Goal: Information Seeking & Learning: Learn about a topic

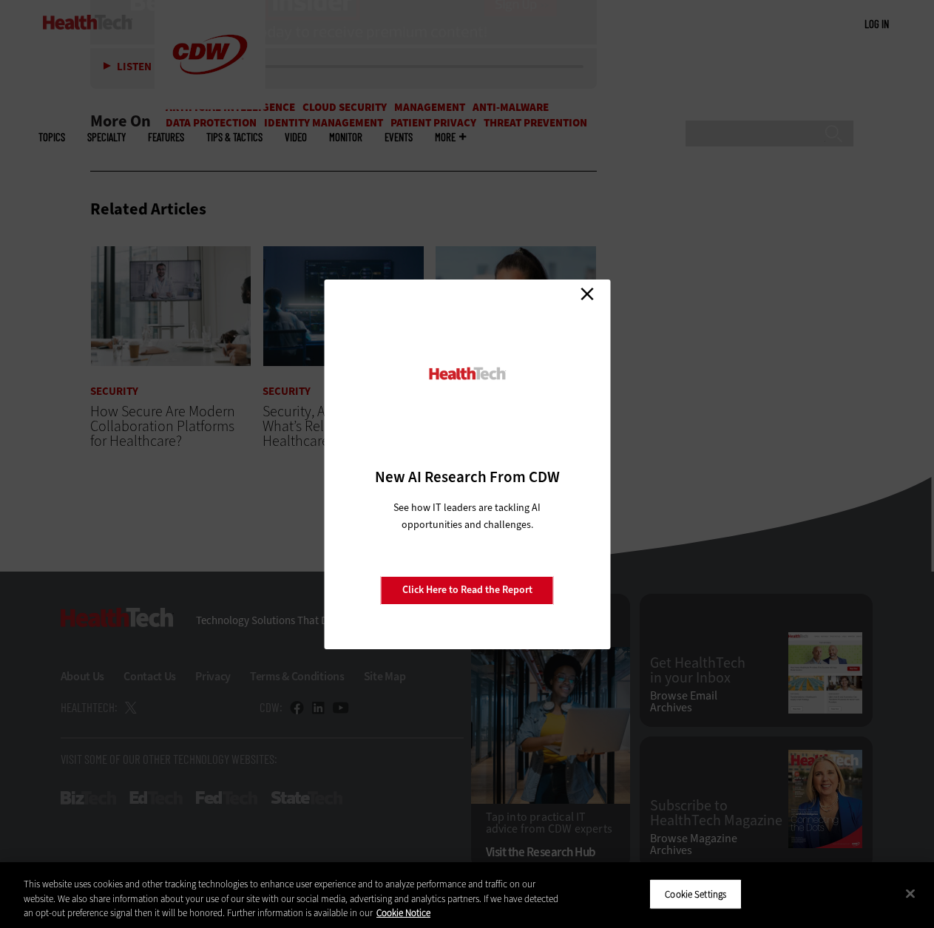
scroll to position [3324, 0]
click at [583, 294] on link "Close" at bounding box center [587, 294] width 22 height 22
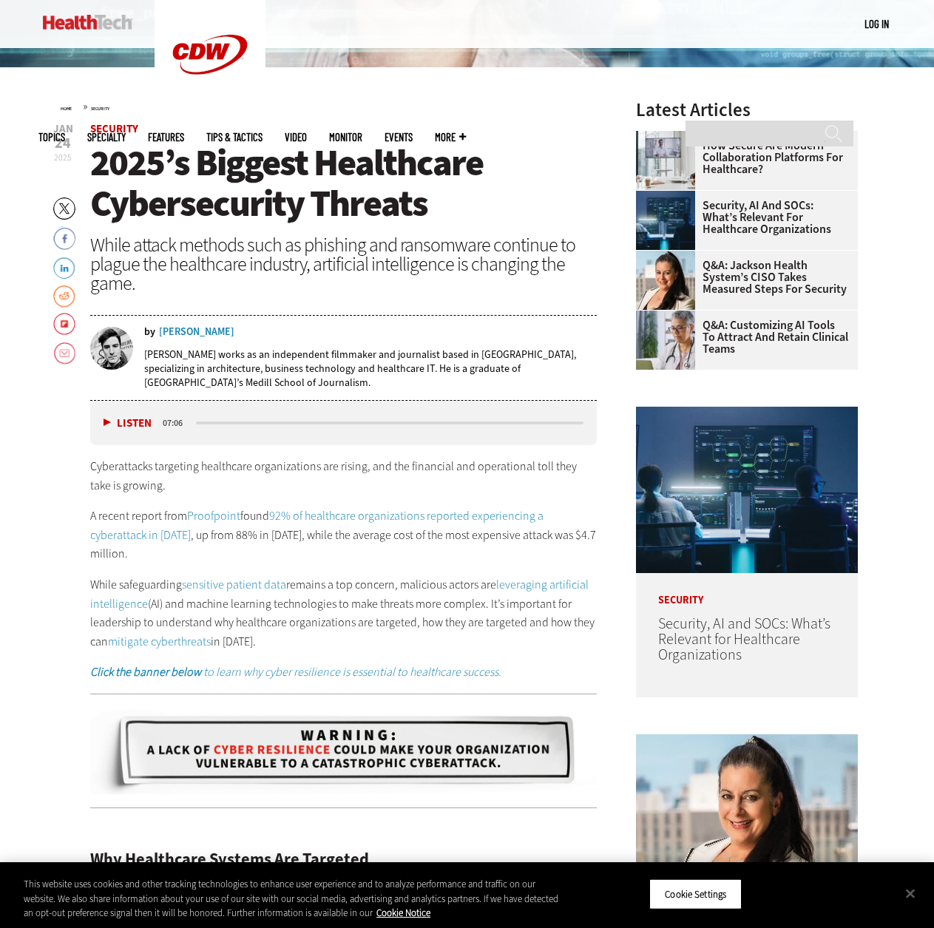
scroll to position [444, 0]
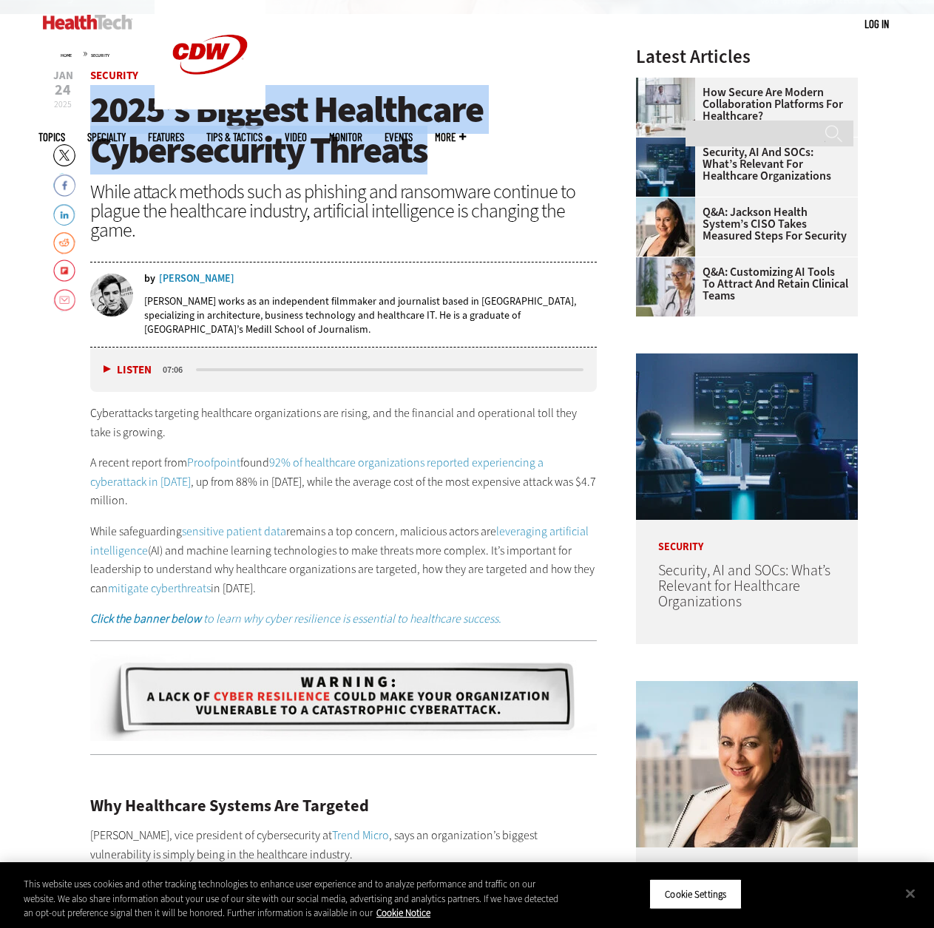
drag, startPoint x: 430, startPoint y: 153, endPoint x: 95, endPoint y: 115, distance: 337.1
click at [95, 115] on h1 "2025’s Biggest Healthcare Cybersecurity Threats" at bounding box center [343, 129] width 507 height 81
copy span "2025’s Biggest Healthcare Cybersecurity Threats"
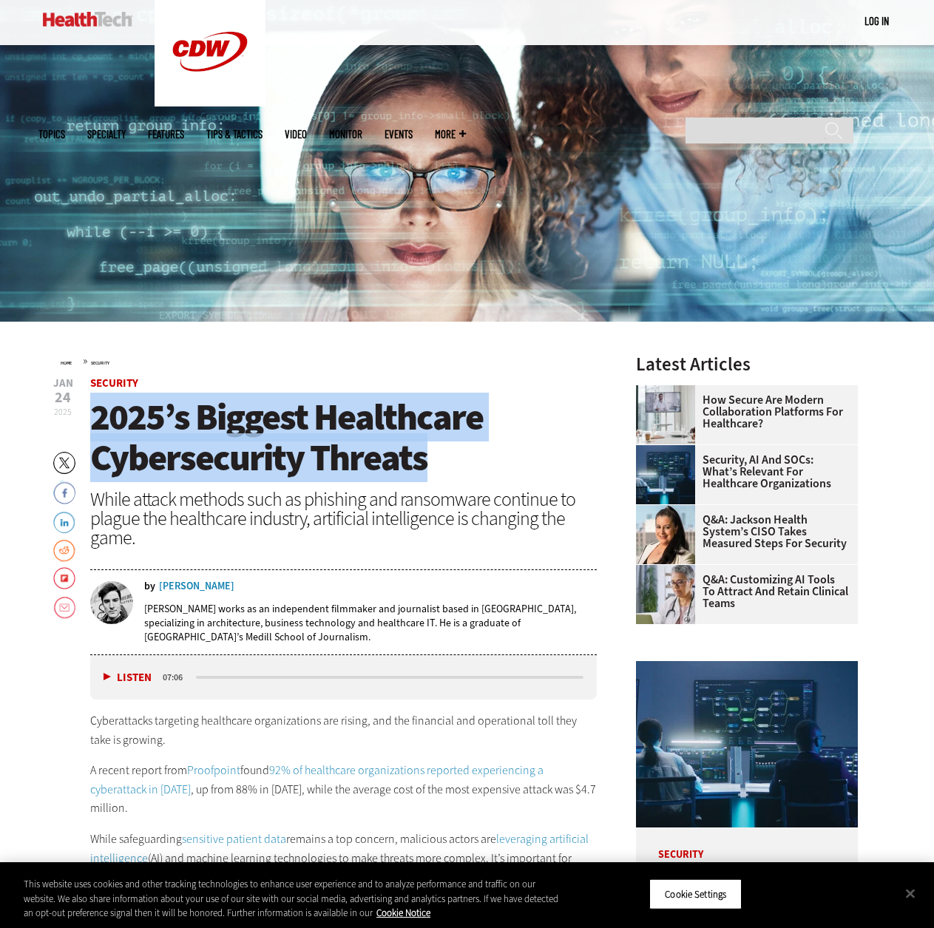
scroll to position [74, 0]
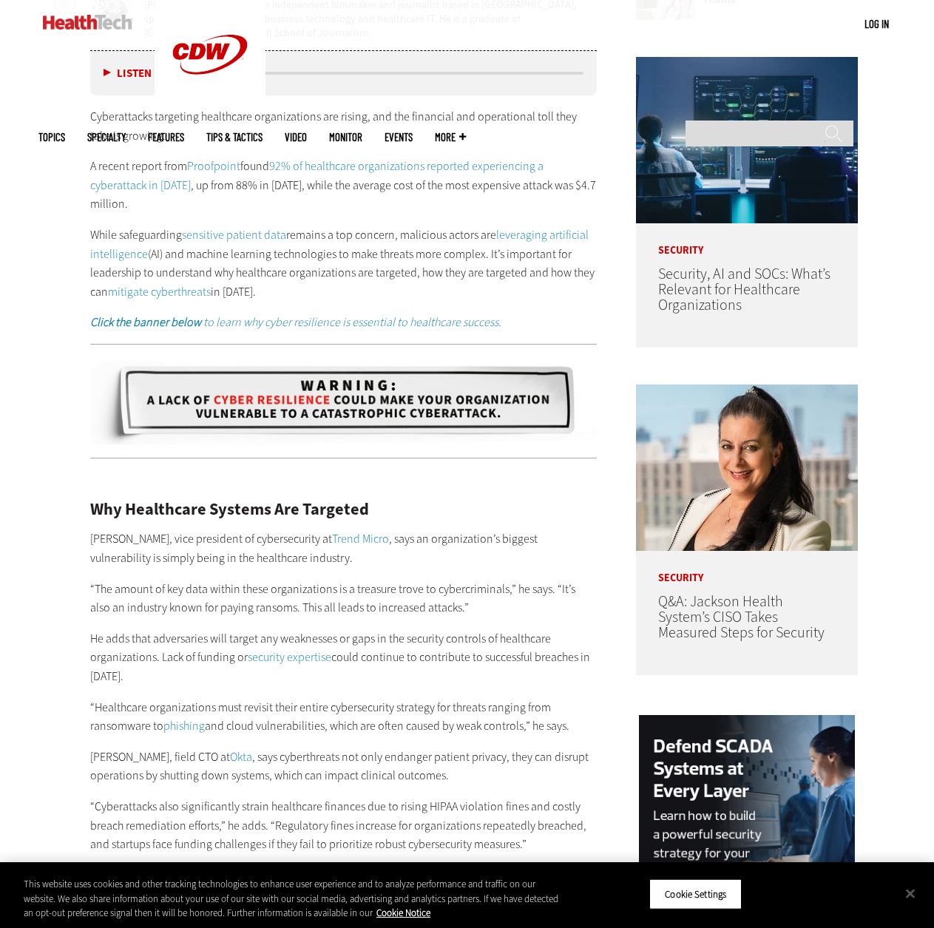
scroll to position [739, 0]
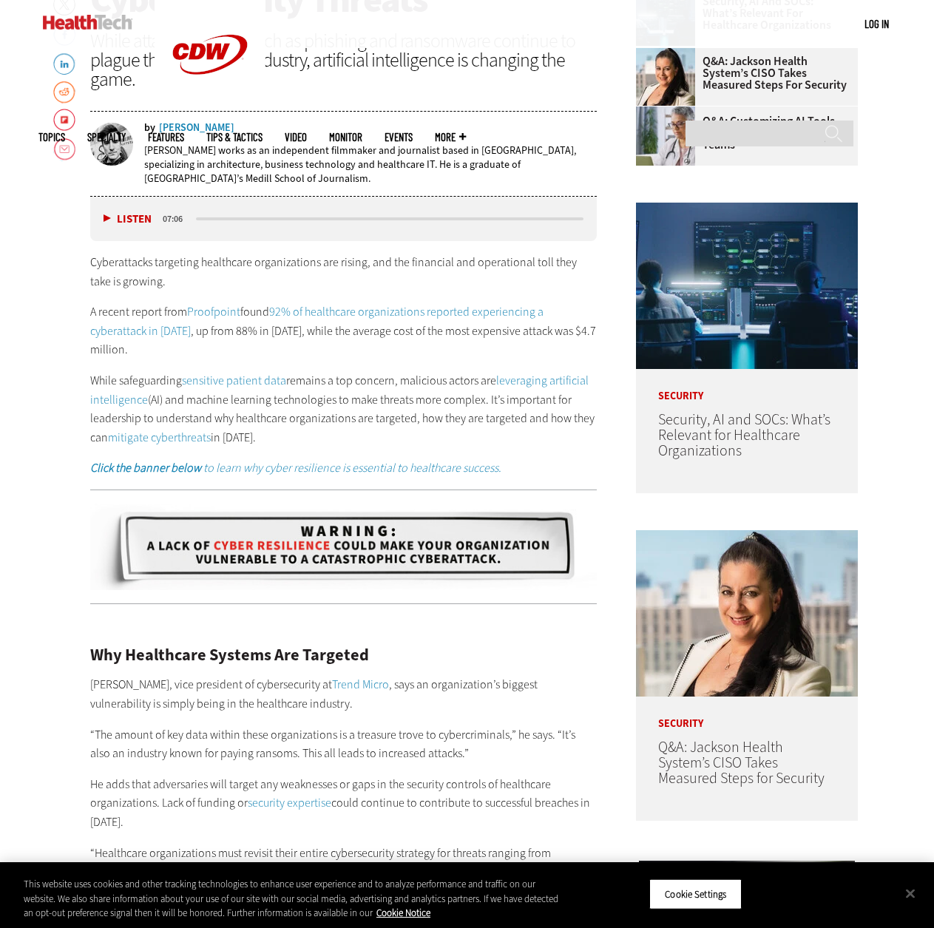
scroll to position [592, 0]
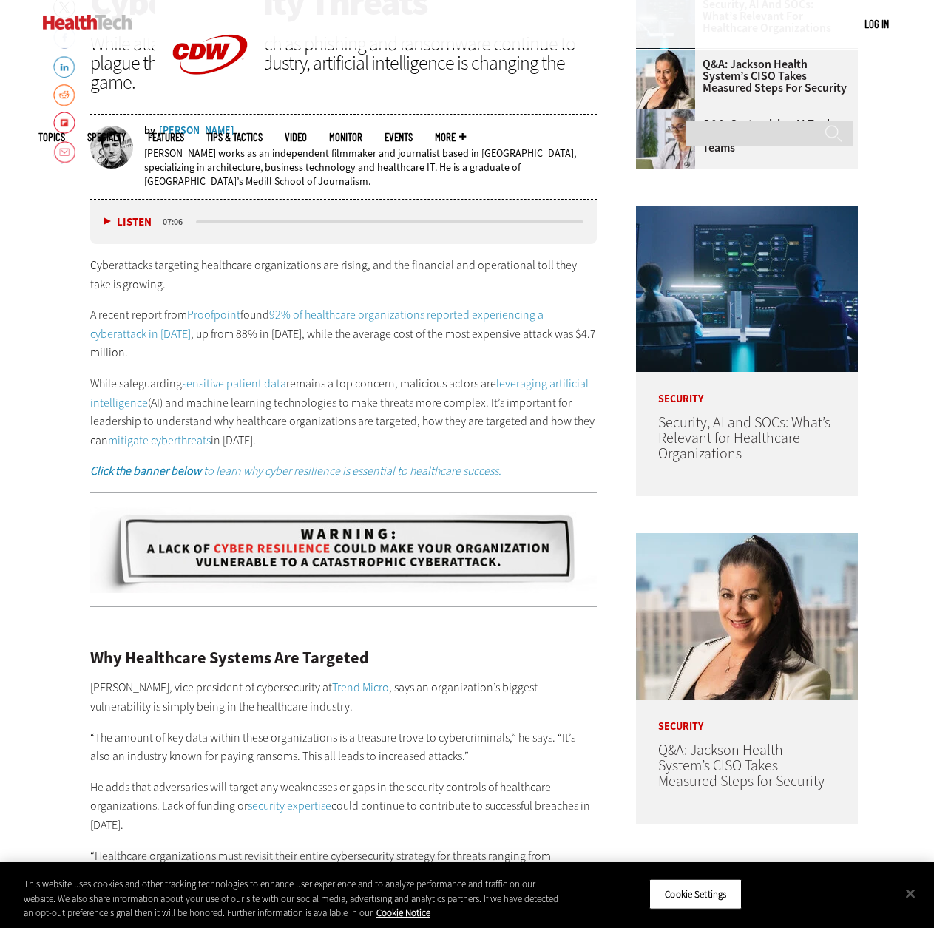
click at [377, 286] on p "Cyberattacks targeting healthcare organizations are rising, and the financial a…" at bounding box center [343, 275] width 507 height 38
click at [348, 303] on div "Cyberattacks targeting healthcare organizations are rising, and the financial a…" at bounding box center [343, 368] width 507 height 225
drag, startPoint x: 366, startPoint y: 282, endPoint x: 372, endPoint y: 345, distance: 63.9
click at [366, 284] on p "Cyberattacks targeting healthcare organizations are rising, and the financial a…" at bounding box center [343, 275] width 507 height 38
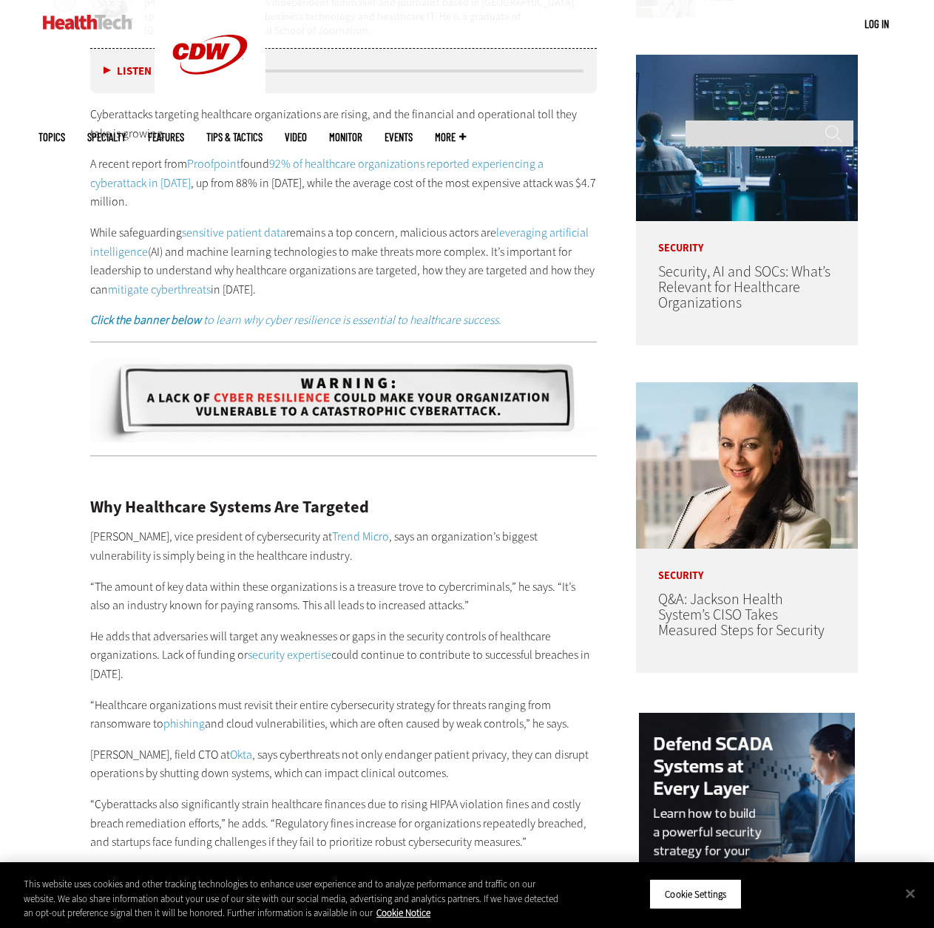
scroll to position [813, 0]
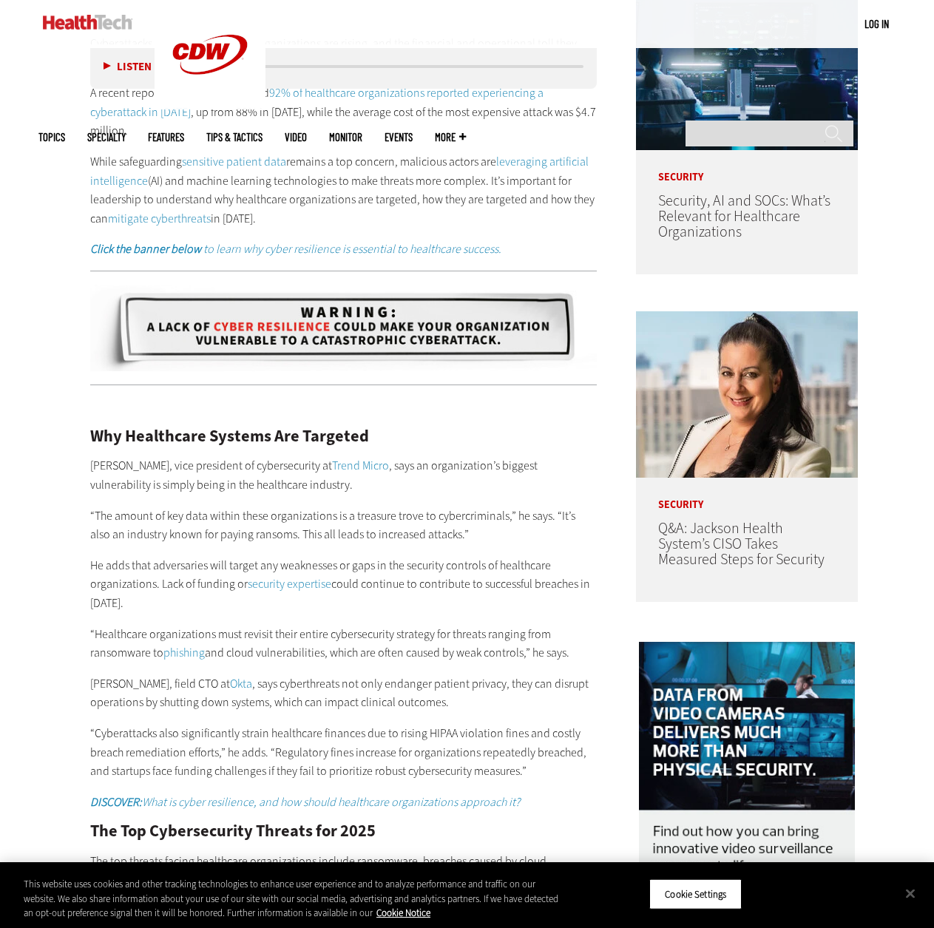
click at [376, 499] on div "Why Healthcare Systems Are Targeted Greg Young, vice president of cybersecurity…" at bounding box center [343, 885] width 507 height 977
click at [358, 526] on p "“The amount of key data within these organizations is a treasure trove to cyber…" at bounding box center [343, 525] width 507 height 38
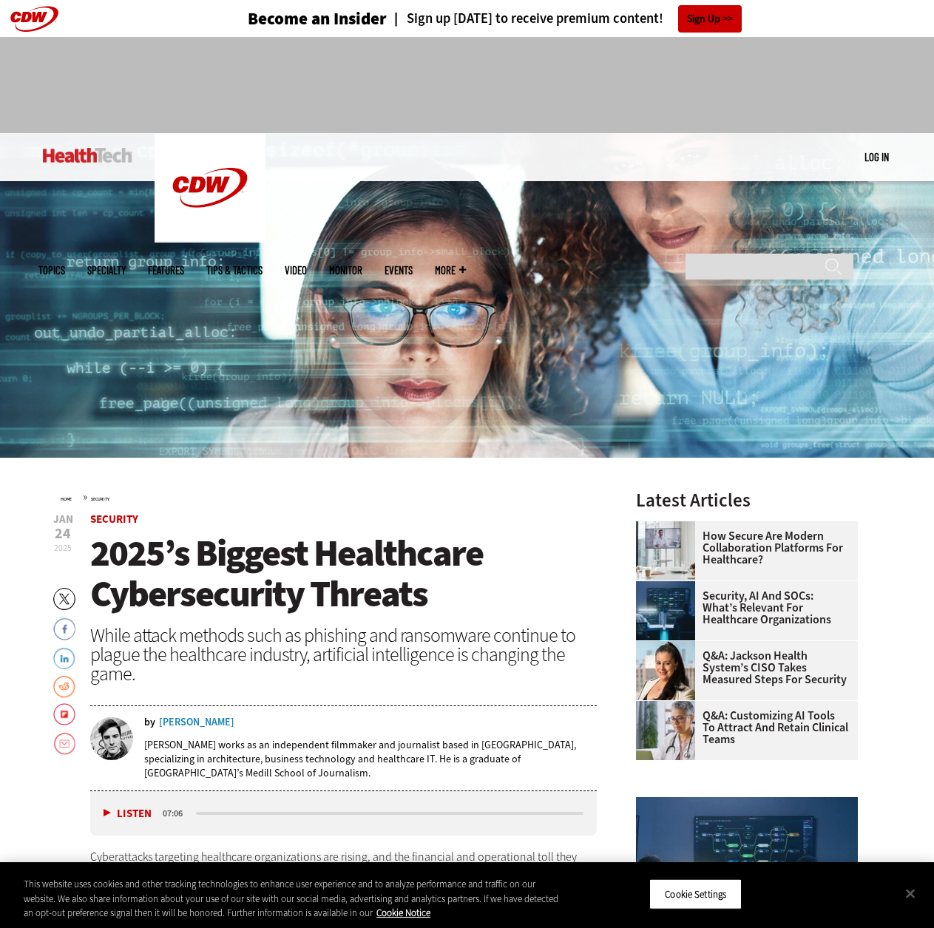
scroll to position [511, 0]
